Goal: Task Accomplishment & Management: Use online tool/utility

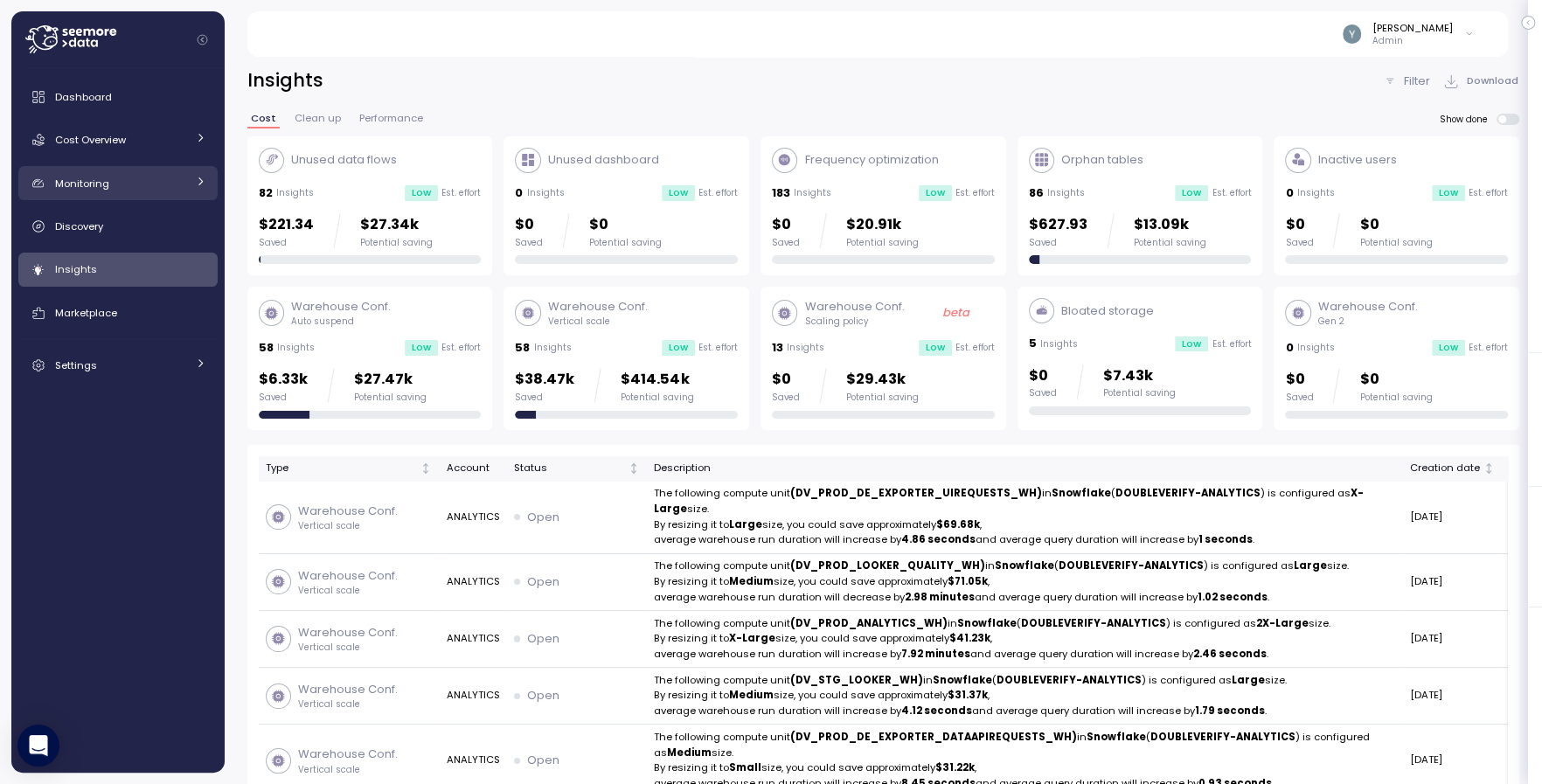
click at [199, 179] on icon at bounding box center [200, 181] width 5 height 8
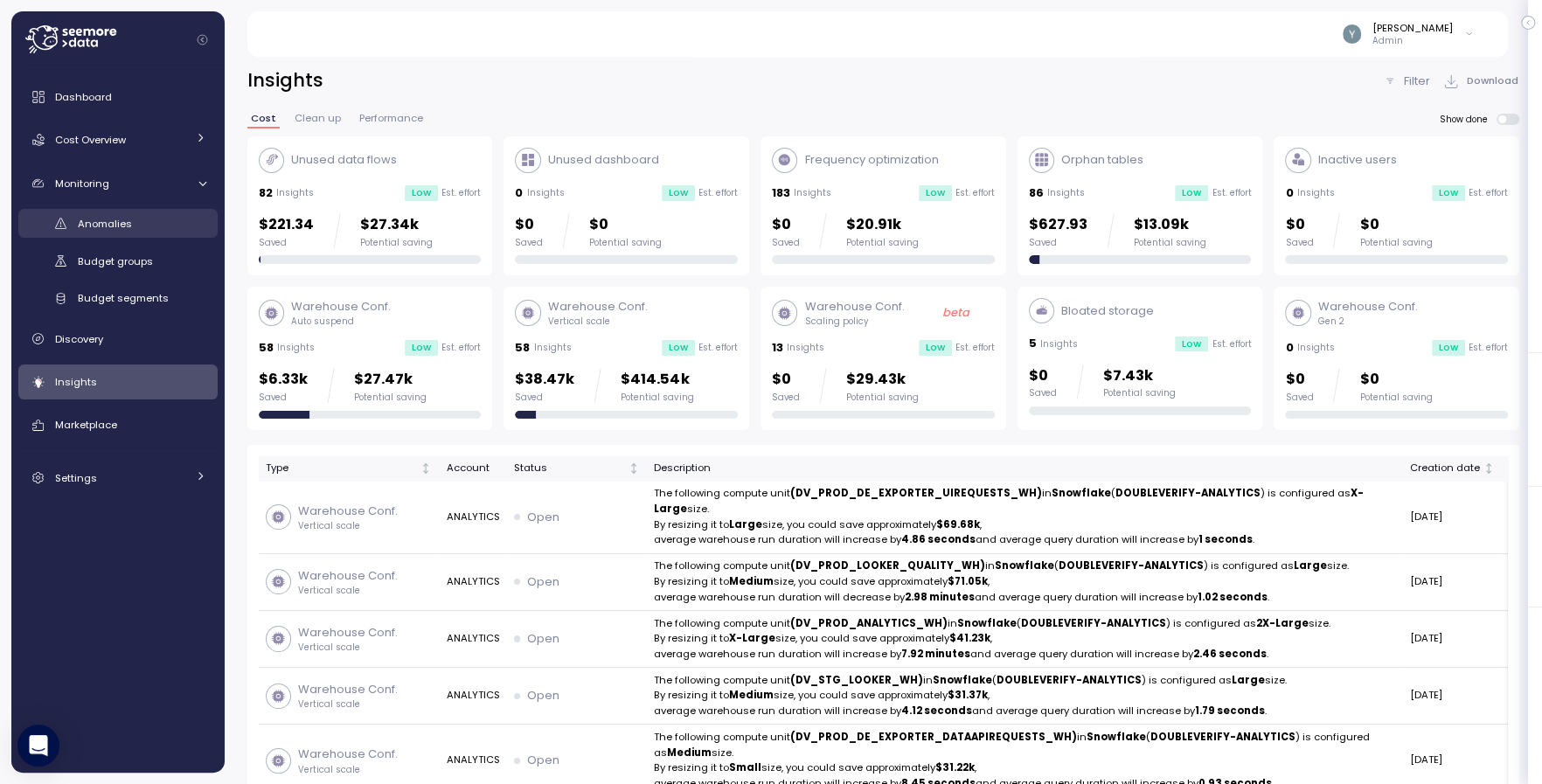
click at [137, 224] on div "Anomalies" at bounding box center [142, 224] width 128 height 17
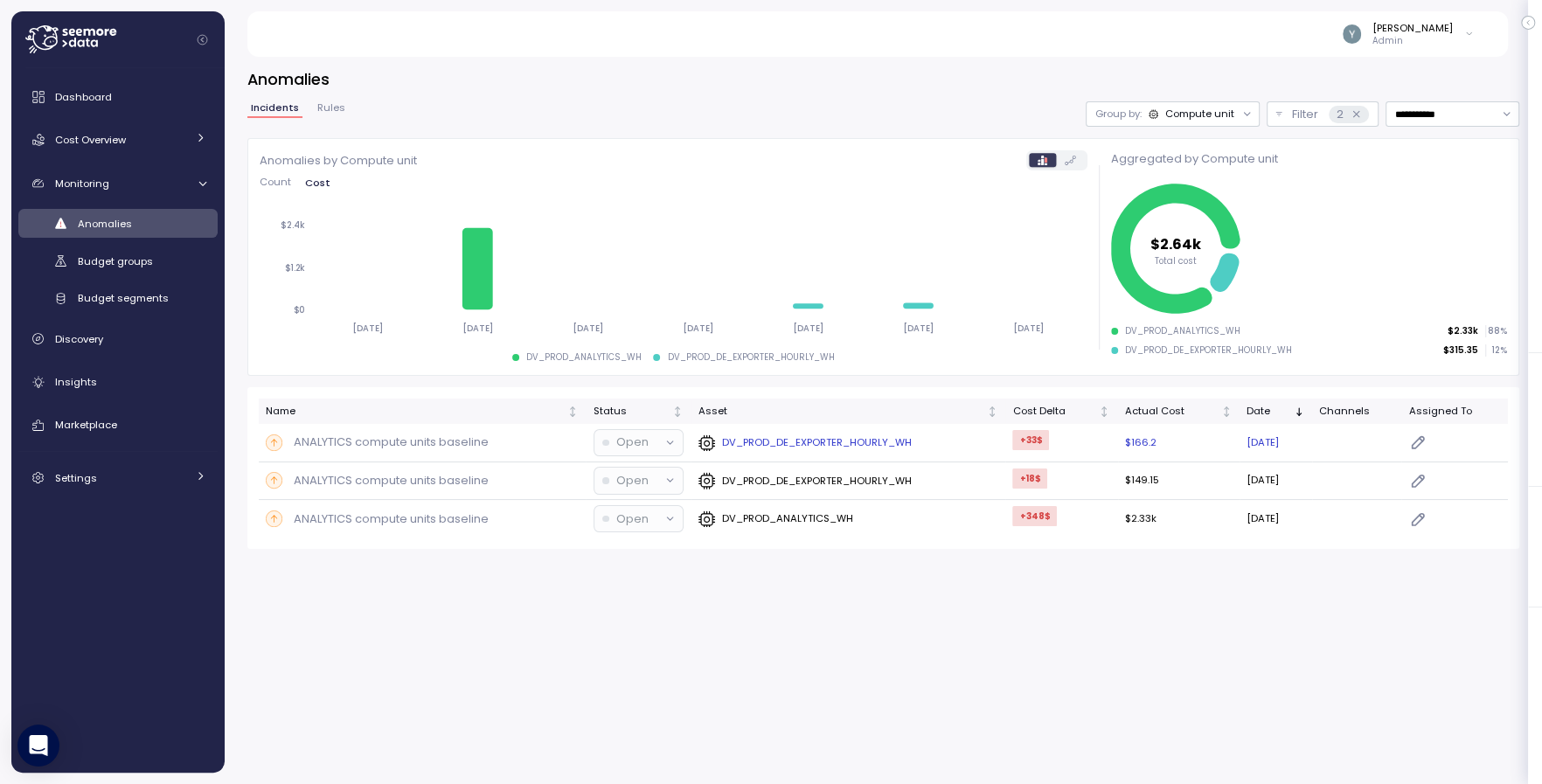
click at [665, 443] on icon at bounding box center [671, 442] width 12 height 12
click at [640, 443] on p "Open" at bounding box center [632, 442] width 32 height 17
click at [621, 444] on p "Open" at bounding box center [632, 442] width 32 height 17
click at [666, 441] on icon at bounding box center [671, 442] width 12 height 12
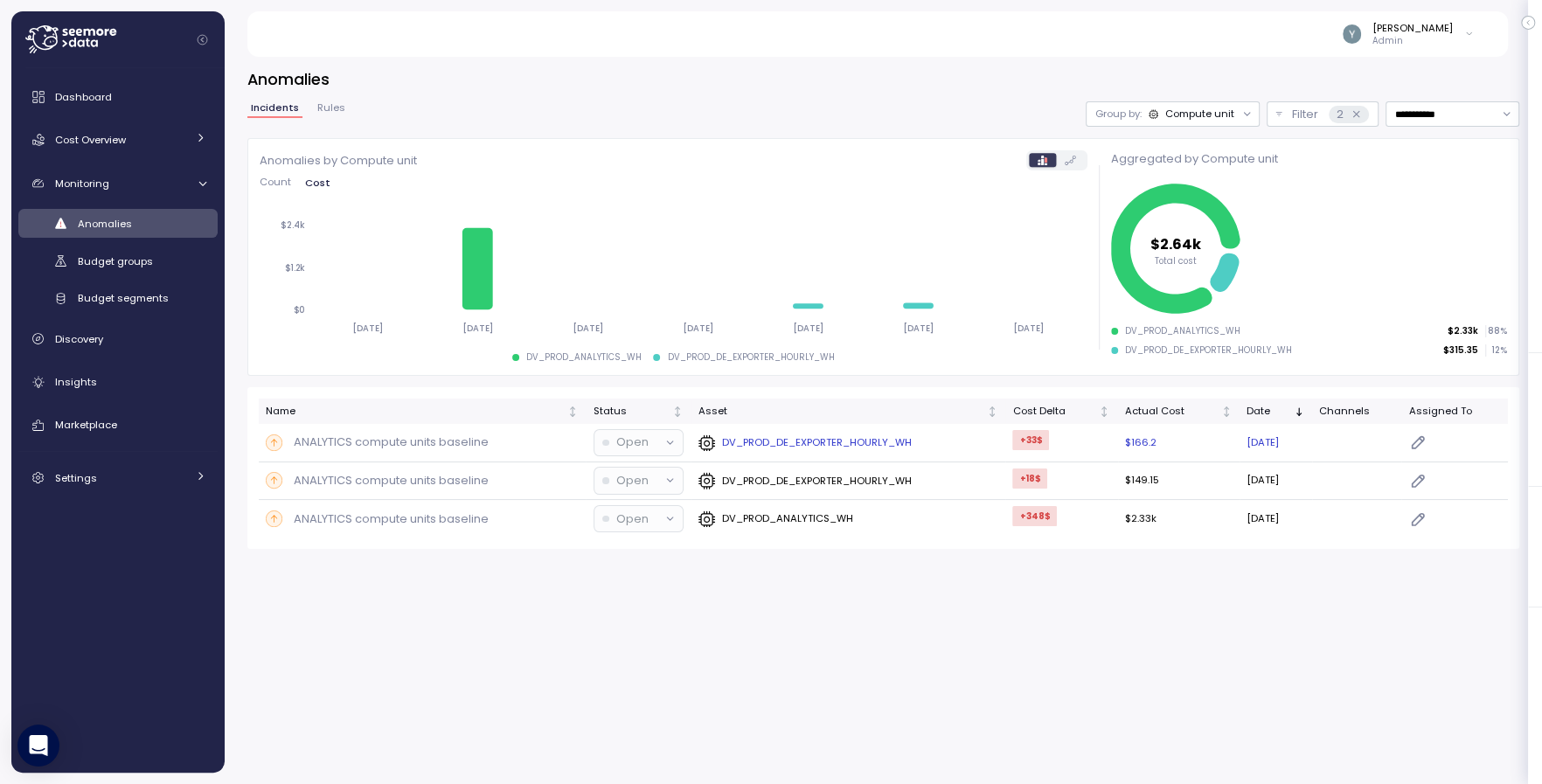
click at [632, 441] on p "Open" at bounding box center [632, 442] width 32 height 17
click at [327, 105] on span "Rules" at bounding box center [331, 108] width 28 height 10
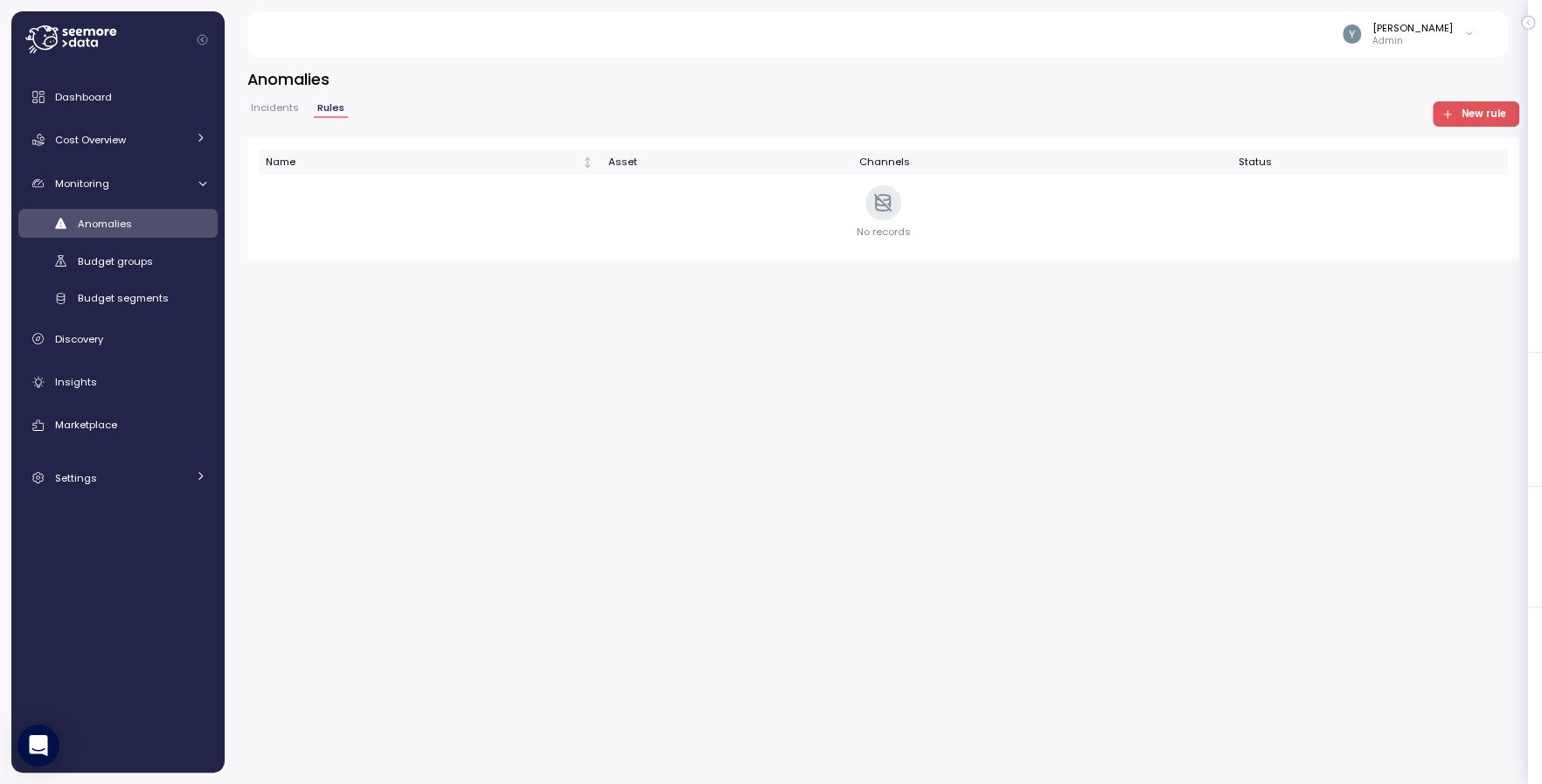
click at [1472, 98] on div "Anomalies Incidents Rules New rule Name Asset Channels Status No records" at bounding box center [883, 164] width 1272 height 192
click at [1464, 124] on span "New rule" at bounding box center [1483, 114] width 45 height 23
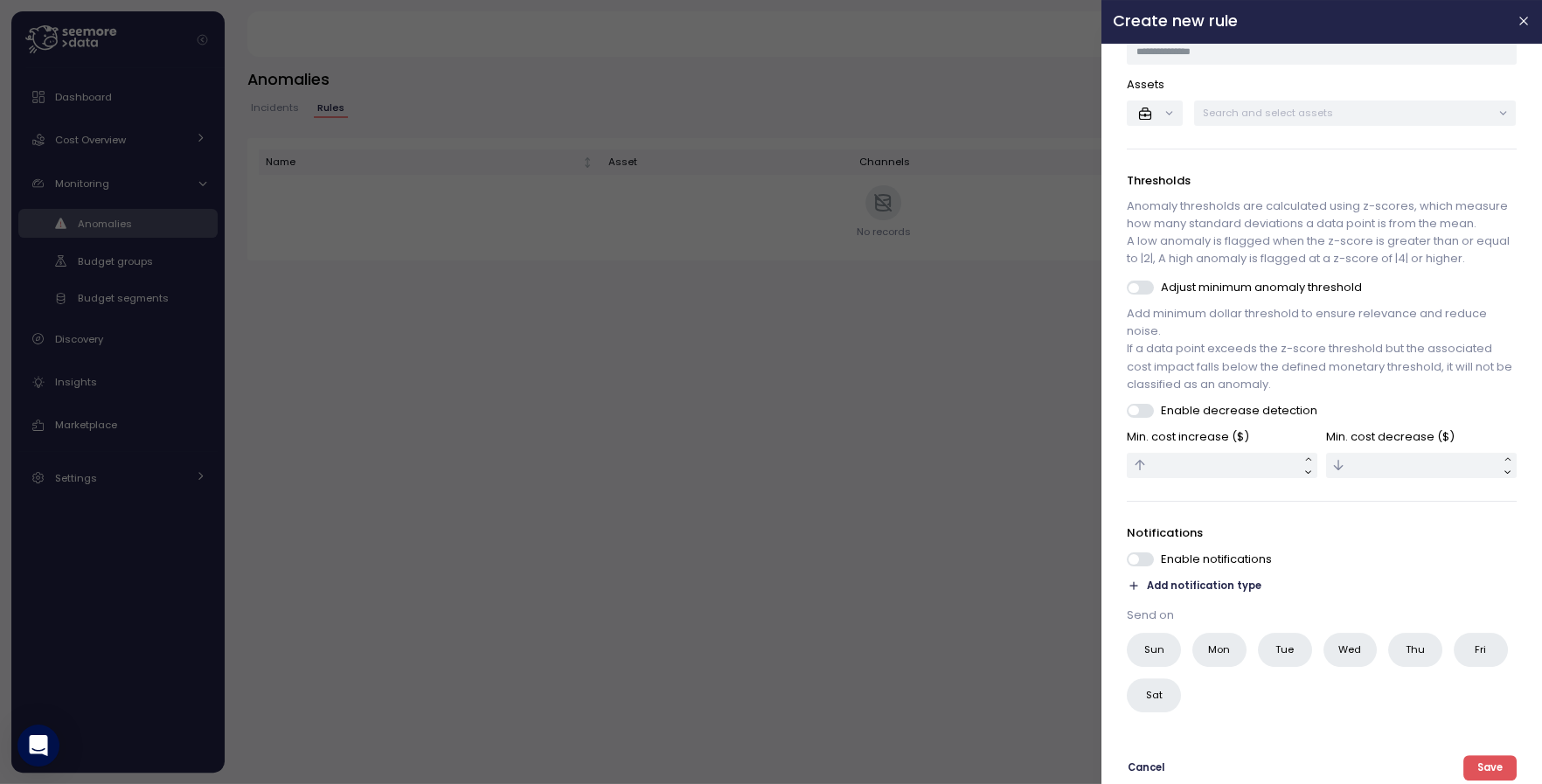
scroll to position [127, 0]
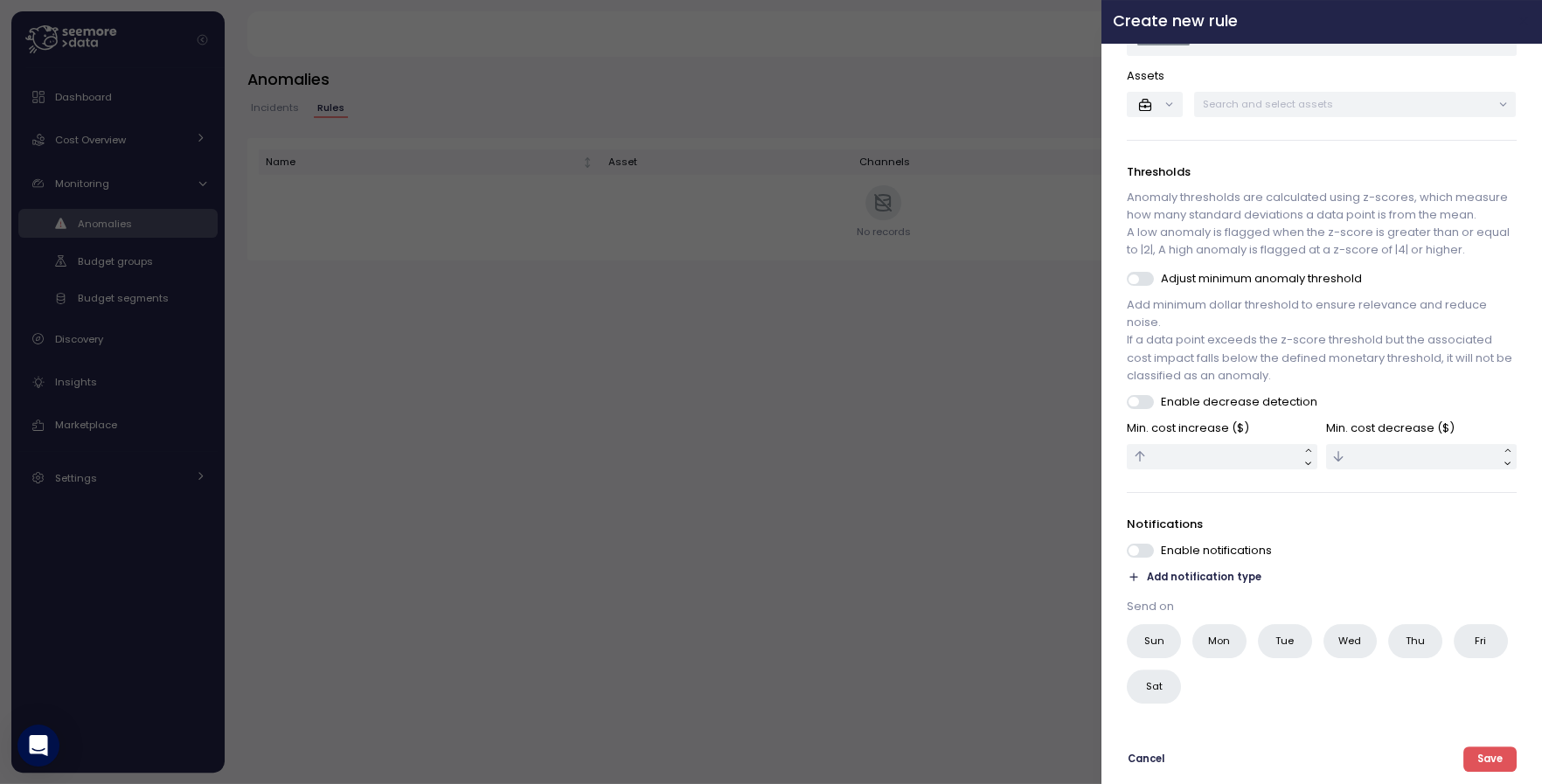
click at [1525, 19] on icon "button" at bounding box center [1524, 21] width 8 height 8
